Goal: Task Accomplishment & Management: Complete application form

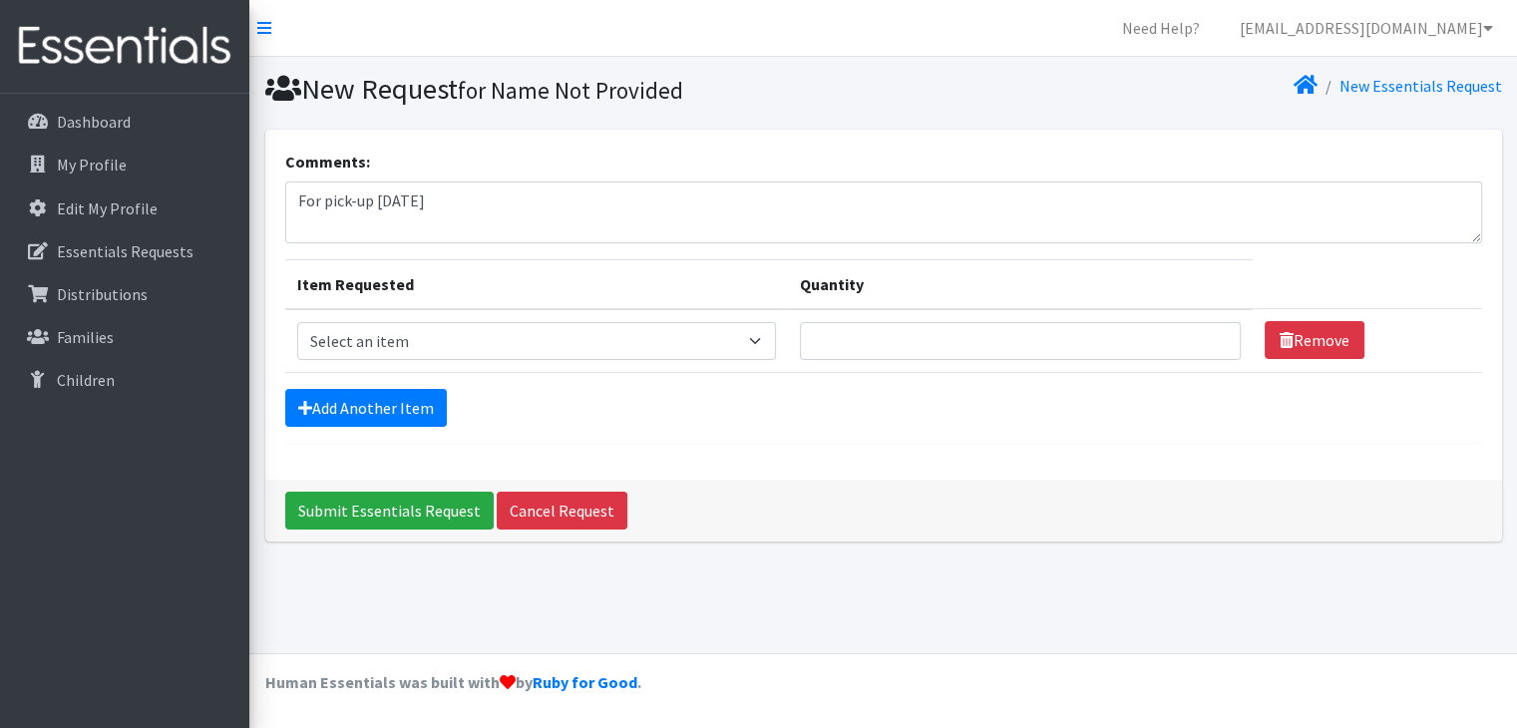
type textarea "For pick-up [DATE]"
click at [758, 348] on select "Select an item Diaper (Size 2) Diaper (Size 3) Diaper (Size 4) Diaper (Size 5) …" at bounding box center [536, 341] width 479 height 38
select select "2950"
click at [297, 322] on select "Select an item Diaper (Size 2) Diaper (Size 3) Diaper (Size 4) Diaper (Size 5) …" at bounding box center [536, 341] width 479 height 38
click at [834, 328] on input "Quantity" at bounding box center [1020, 341] width 441 height 38
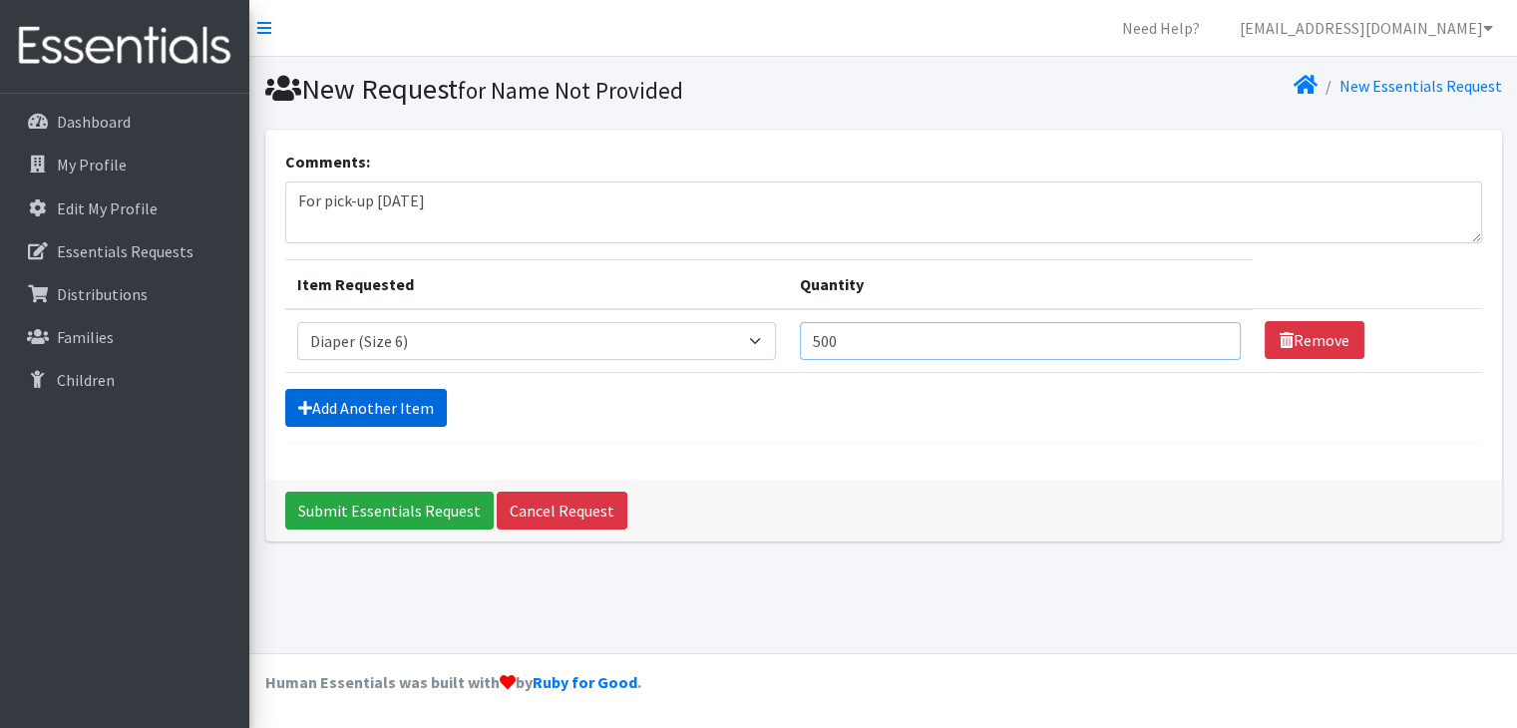
type input "500"
click at [369, 402] on link "Add Another Item" at bounding box center [366, 408] width 162 height 38
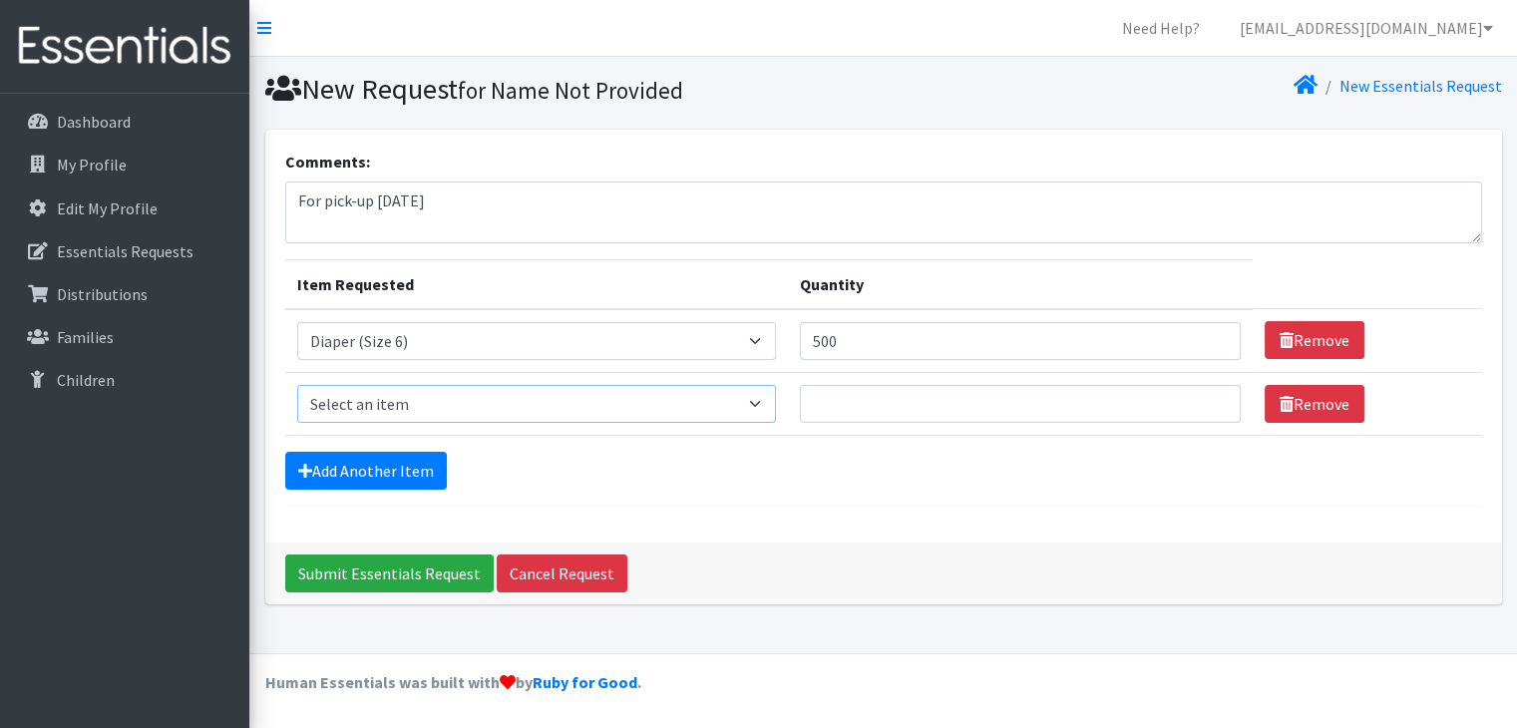
click at [483, 392] on select "Select an item Diaper (Size 2) Diaper (Size 3) Diaper (Size 4) Diaper (Size 5) …" at bounding box center [536, 404] width 479 height 38
select select "2961"
click at [297, 385] on select "Select an item Diaper (Size 2) Diaper (Size 3) Diaper (Size 4) Diaper (Size 5) …" at bounding box center [536, 404] width 479 height 38
click at [844, 385] on input "Quantity" at bounding box center [1020, 404] width 441 height 38
type input "500"
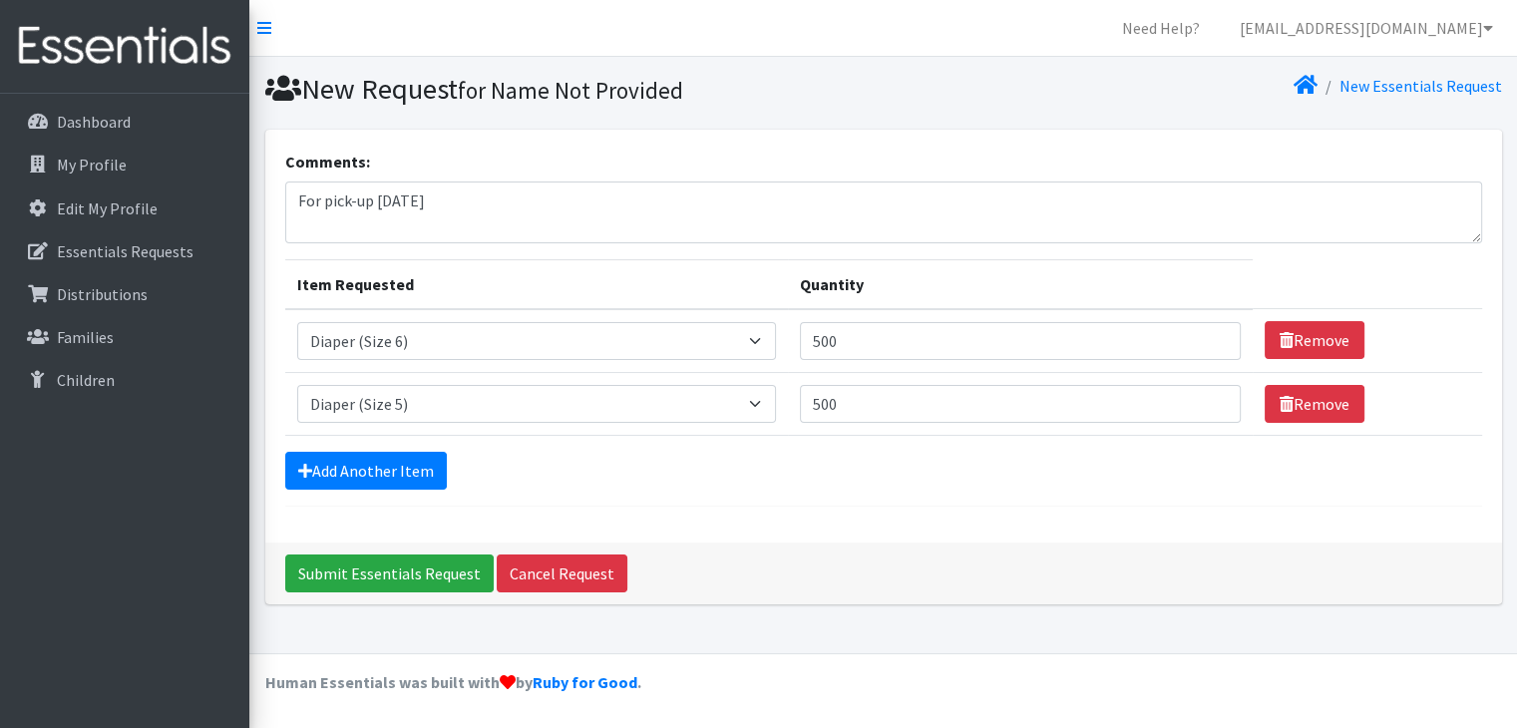
click at [874, 493] on form "Comments: For pick-up October 9th 2025 Item Requested Quantity Item Requested S…" at bounding box center [883, 328] width 1197 height 357
click at [383, 567] on input "Submit Essentials Request" at bounding box center [389, 574] width 208 height 38
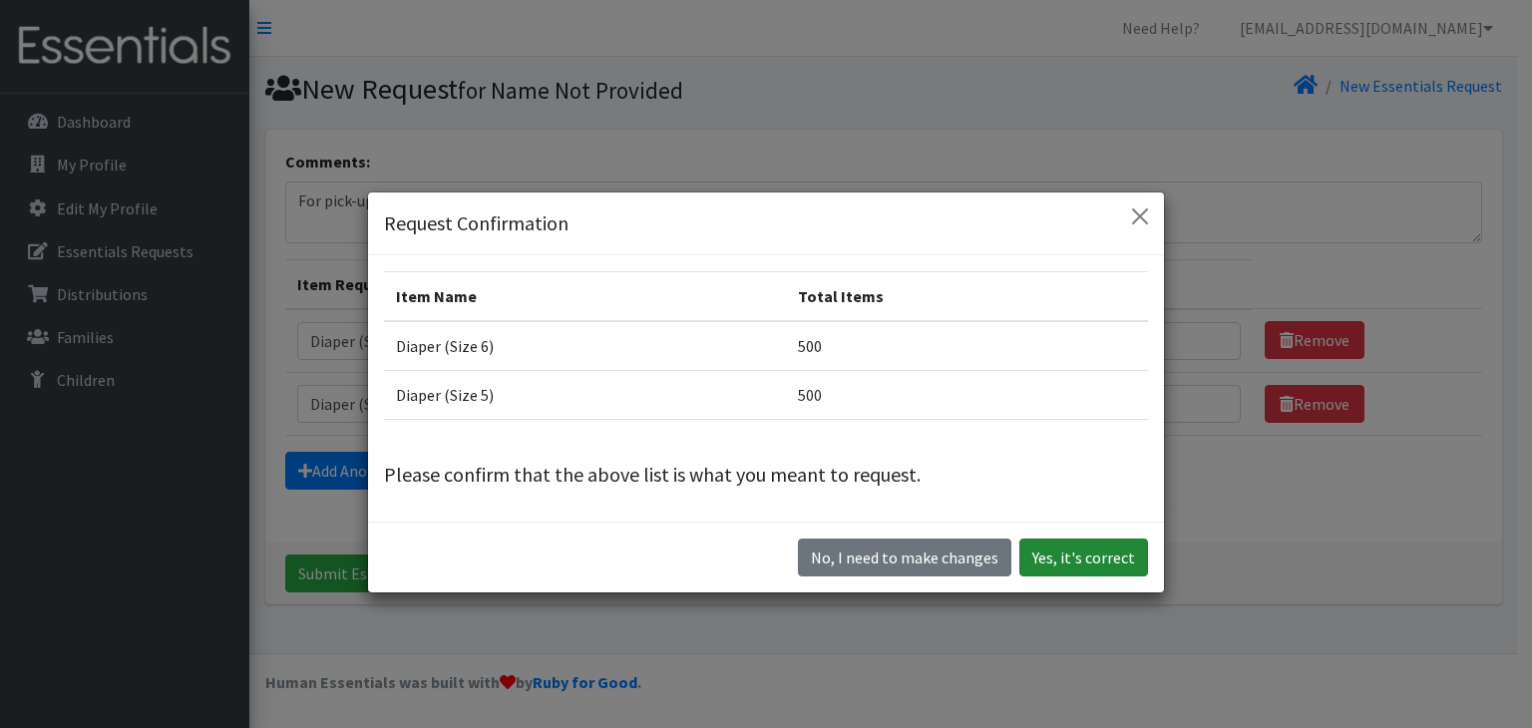
click at [1054, 555] on button "Yes, it's correct" at bounding box center [1083, 558] width 129 height 38
